Goal: Use online tool/utility: Utilize a website feature to perform a specific function

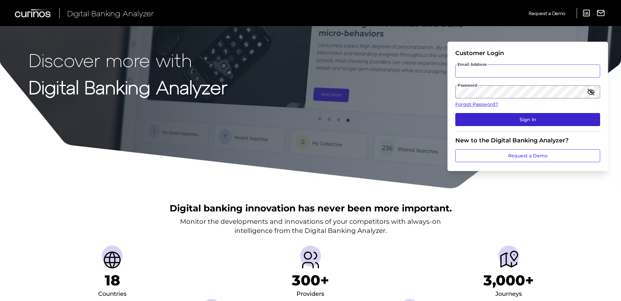
type input "[PERSON_NAME][EMAIL_ADDRESS][PERSON_NAME][DOMAIN_NAME]"
click at [524, 122] on button "Sign In" at bounding box center [527, 119] width 145 height 13
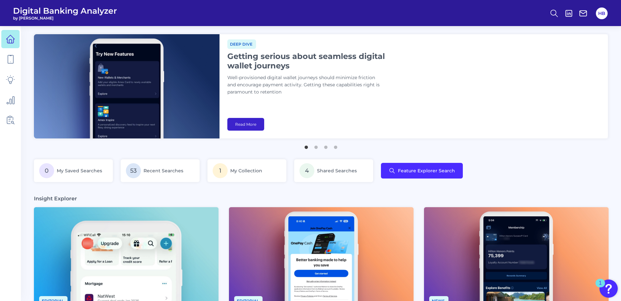
click at [236, 124] on link "Read More" at bounding box center [245, 124] width 37 height 13
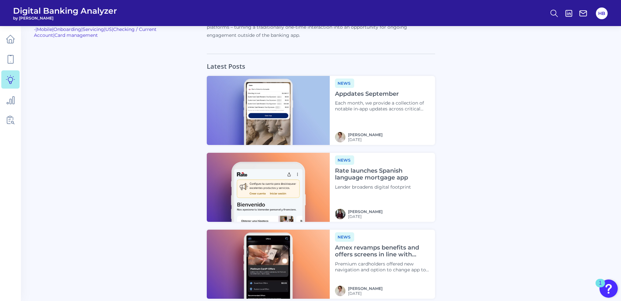
scroll to position [1728, 0]
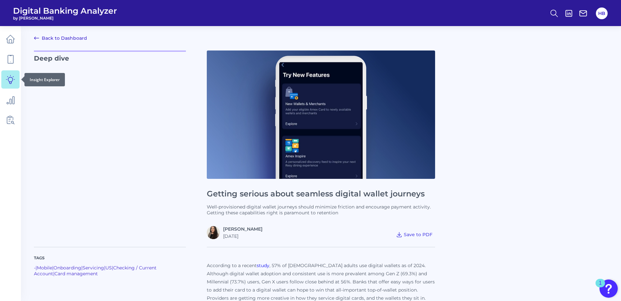
click at [10, 77] on icon at bounding box center [10, 79] width 9 height 9
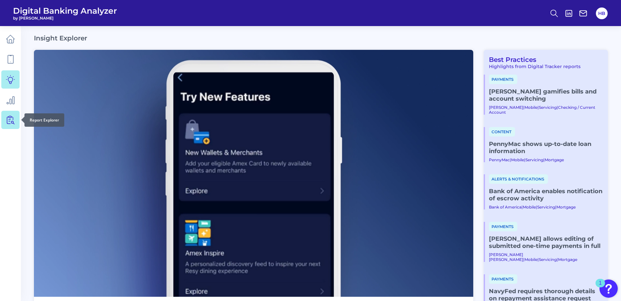
click at [10, 120] on icon at bounding box center [10, 119] width 9 height 9
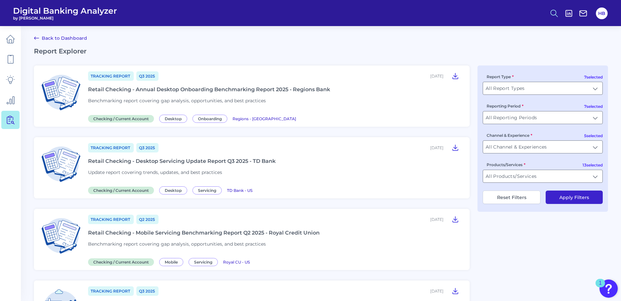
click at [551, 14] on circle at bounding box center [553, 12] width 5 height 5
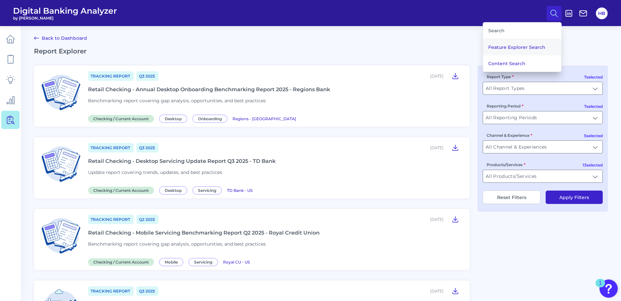
click at [516, 47] on button "Feature Explorer Search" at bounding box center [522, 47] width 78 height 16
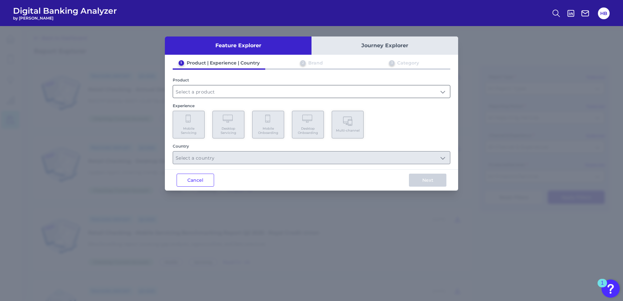
click at [216, 89] on input "text" at bounding box center [311, 91] width 277 height 12
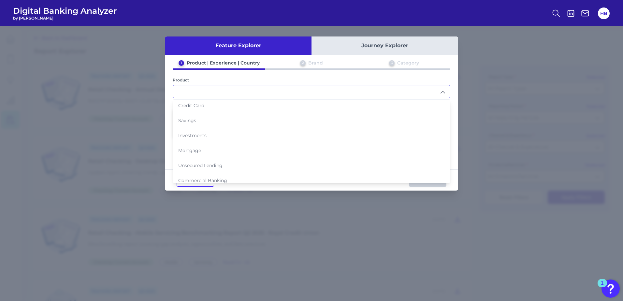
scroll to position [37, 0]
click at [249, 90] on input "text" at bounding box center [311, 91] width 277 height 12
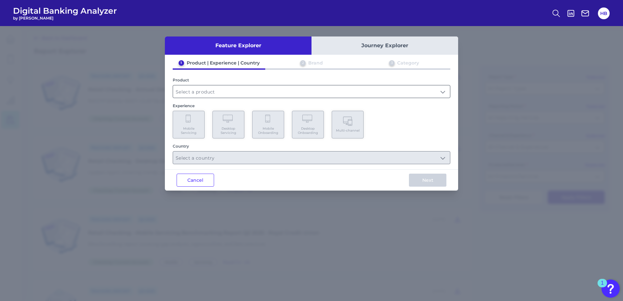
click at [211, 86] on input "text" at bounding box center [311, 91] width 277 height 12
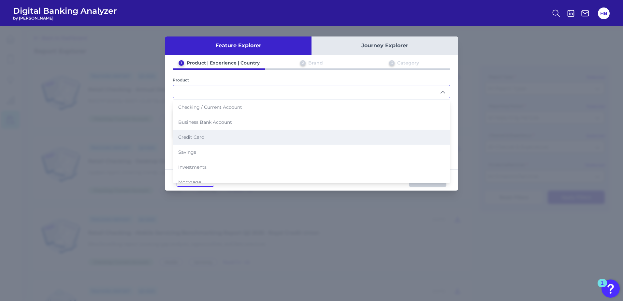
click at [208, 137] on li "Credit Card" at bounding box center [311, 137] width 277 height 15
type input "Credit Card"
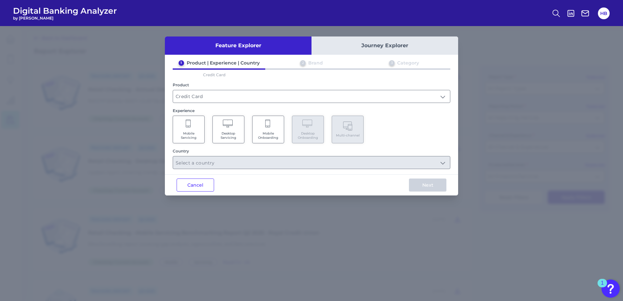
click at [185, 137] on span "Mobile Servicing" at bounding box center [188, 135] width 25 height 8
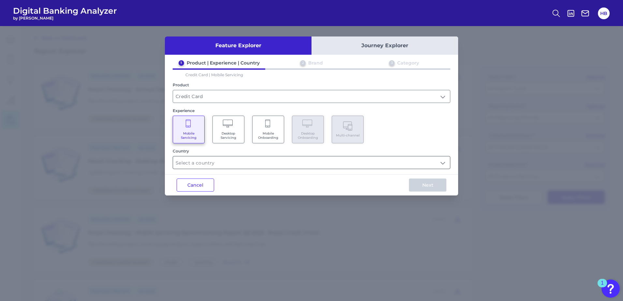
click at [266, 167] on input "text" at bounding box center [311, 162] width 277 height 12
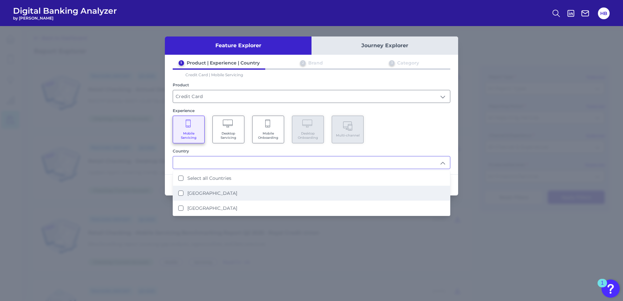
click at [180, 192] on Kingdom "United Kingdom" at bounding box center [180, 193] width 5 height 5
type input "United Kingdom"
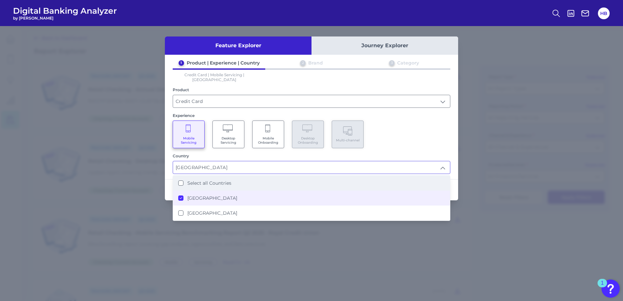
scroll to position [0, 0]
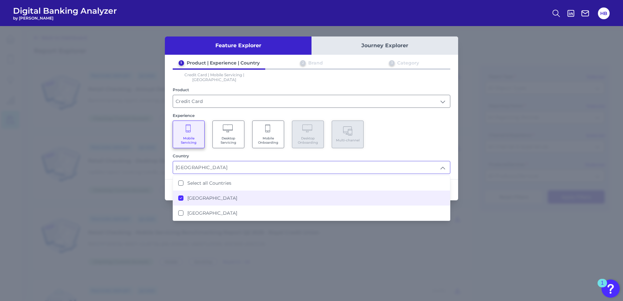
click at [412, 132] on div "Mobile Servicing Desktop Servicing Mobile Onboarding Desktop Onboarding Multi-c…" at bounding box center [312, 135] width 278 height 28
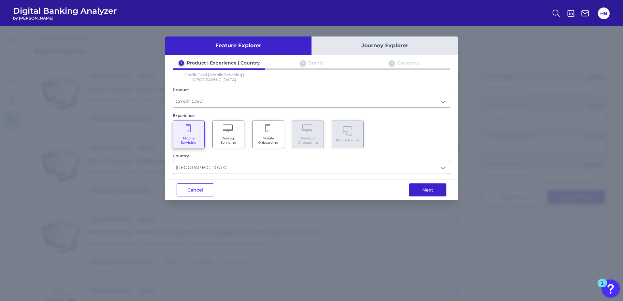
click at [436, 186] on button "Next" at bounding box center [427, 190] width 37 height 13
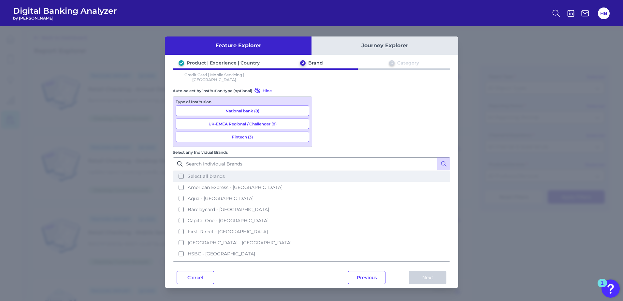
click at [324, 171] on button "Select all brands" at bounding box center [311, 176] width 276 height 11
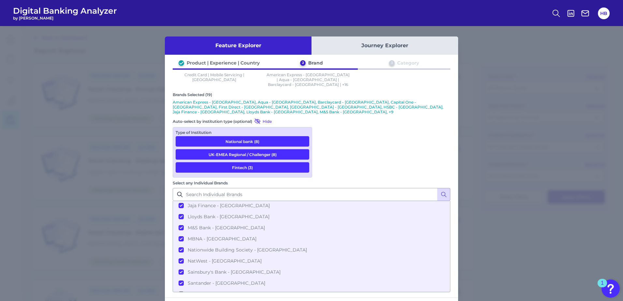
scroll to position [131, 0]
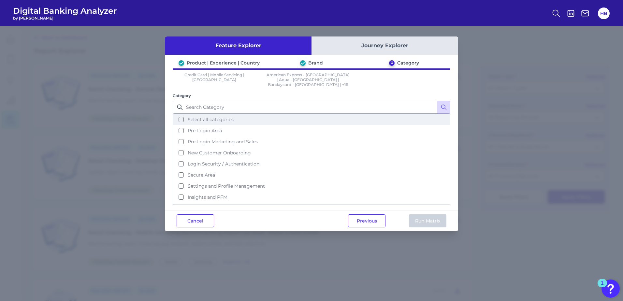
click at [181, 114] on button "Select all categories" at bounding box center [311, 119] width 276 height 11
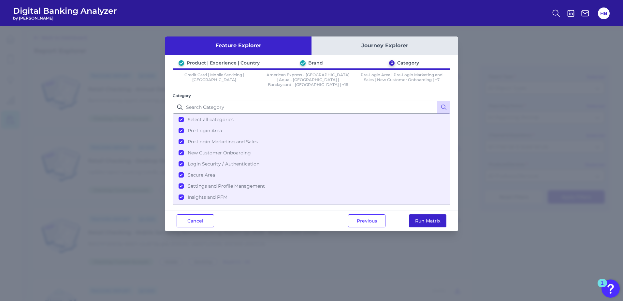
click at [428, 218] on button "Run Matrix" at bounding box center [427, 220] width 37 height 13
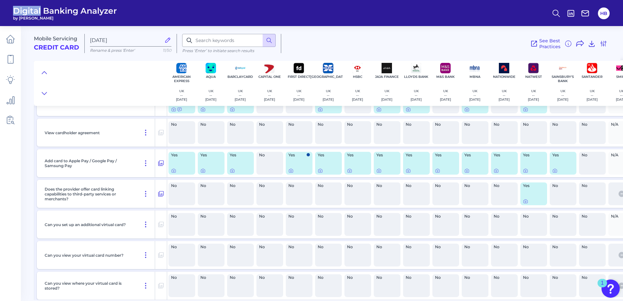
scroll to position [4009, 0]
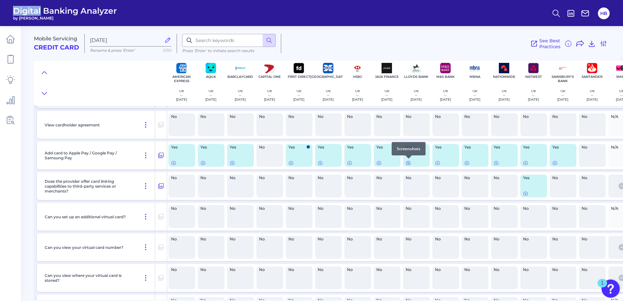
click at [408, 163] on icon at bounding box center [408, 163] width 1 height 1
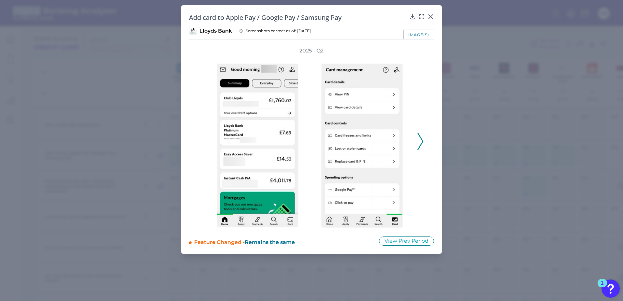
click at [423, 142] on button at bounding box center [420, 142] width 7 height 18
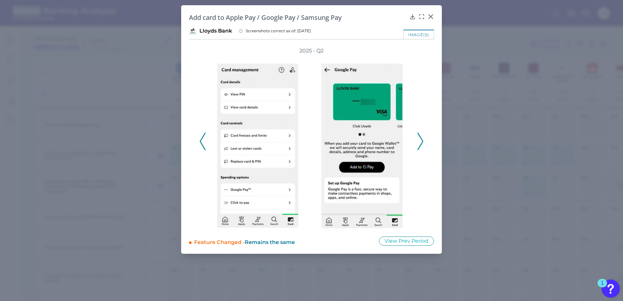
click at [203, 140] on icon at bounding box center [203, 142] width 6 height 18
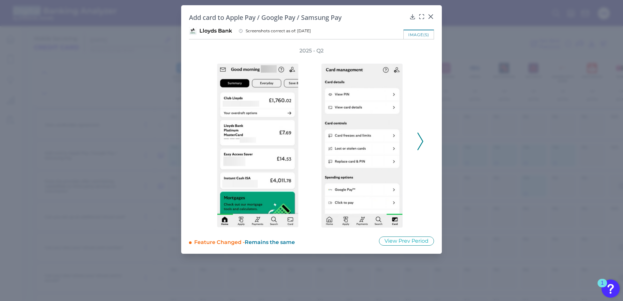
click at [420, 137] on polyline at bounding box center [420, 141] width 5 height 17
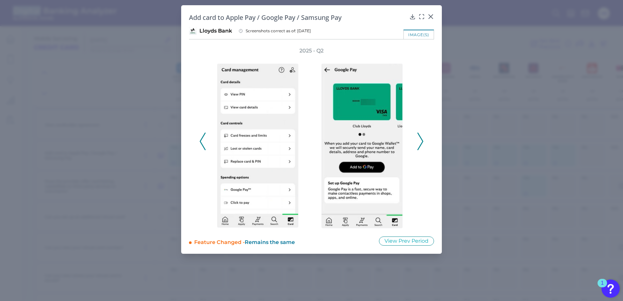
click at [420, 137] on icon at bounding box center [421, 142] width 6 height 18
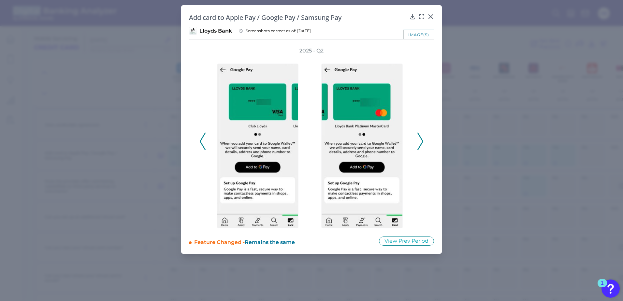
click at [420, 137] on icon at bounding box center [421, 142] width 6 height 18
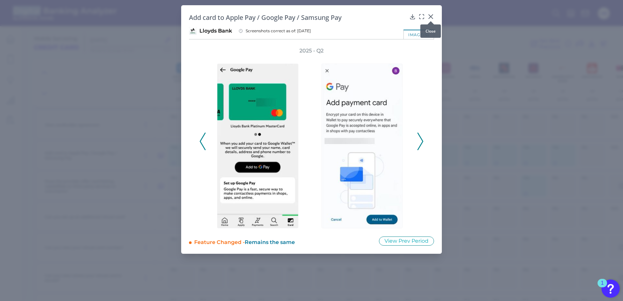
click at [429, 17] on icon at bounding box center [431, 16] width 7 height 7
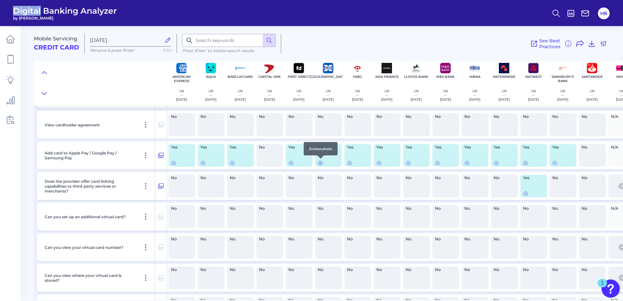
click at [320, 163] on icon at bounding box center [320, 162] width 5 height 5
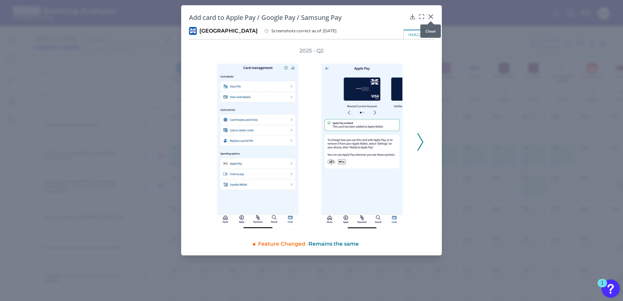
click at [431, 17] on icon at bounding box center [431, 17] width 4 height 4
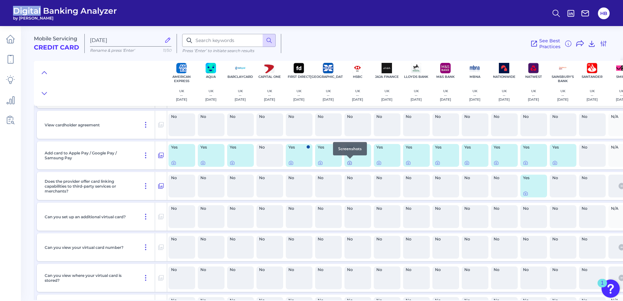
click at [348, 162] on icon at bounding box center [349, 162] width 5 height 5
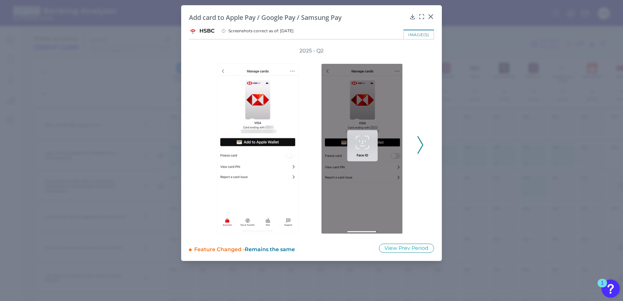
click at [422, 143] on polyline at bounding box center [420, 145] width 5 height 17
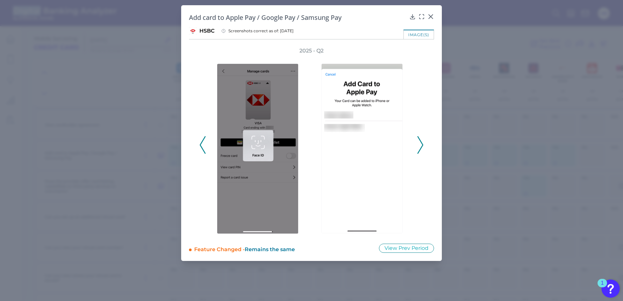
click at [422, 143] on polyline at bounding box center [420, 145] width 5 height 17
